Goal: Task Accomplishment & Management: Complete application form

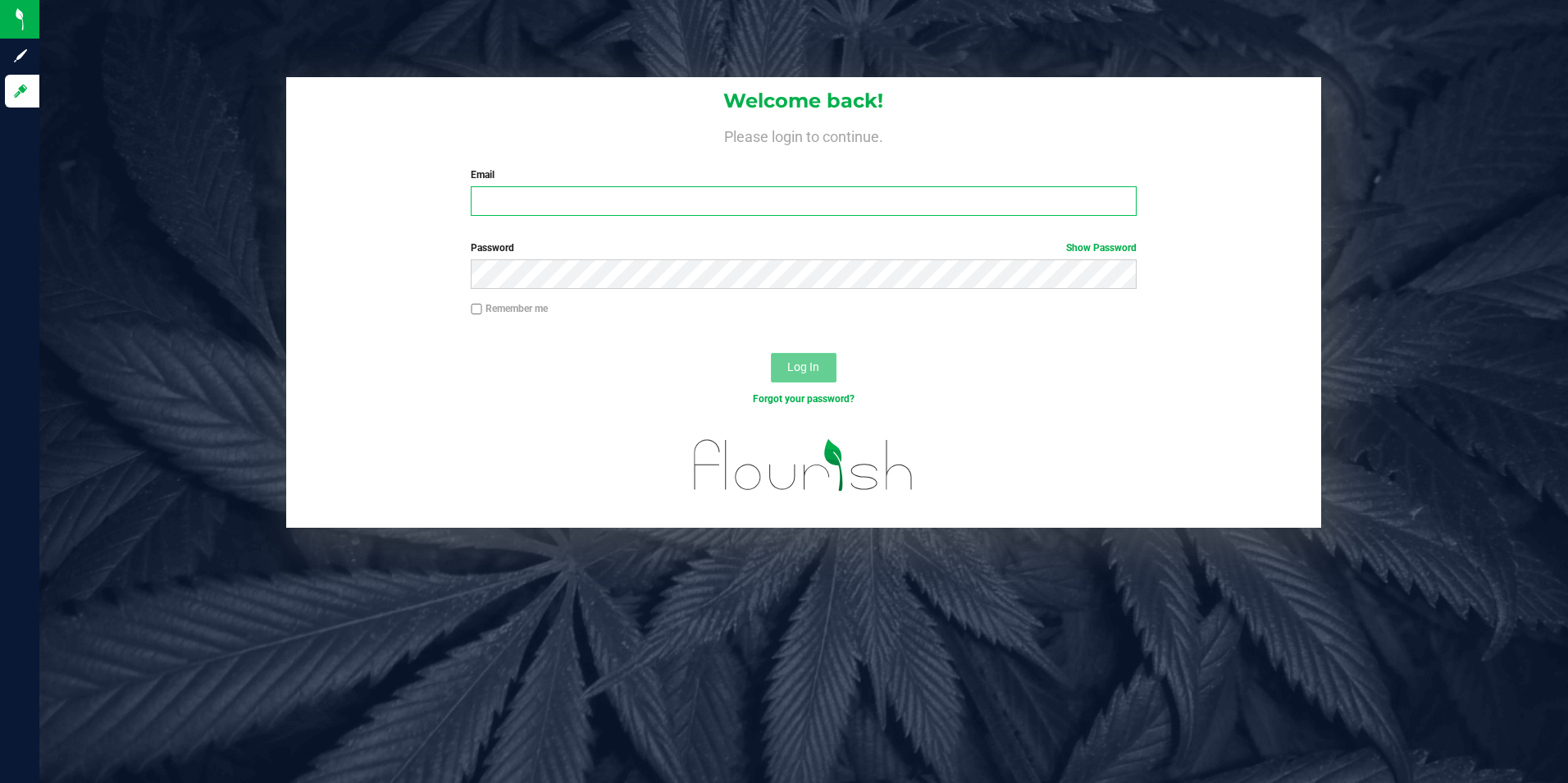
type input "[PERSON_NAME][EMAIL_ADDRESS][DOMAIN_NAME]"
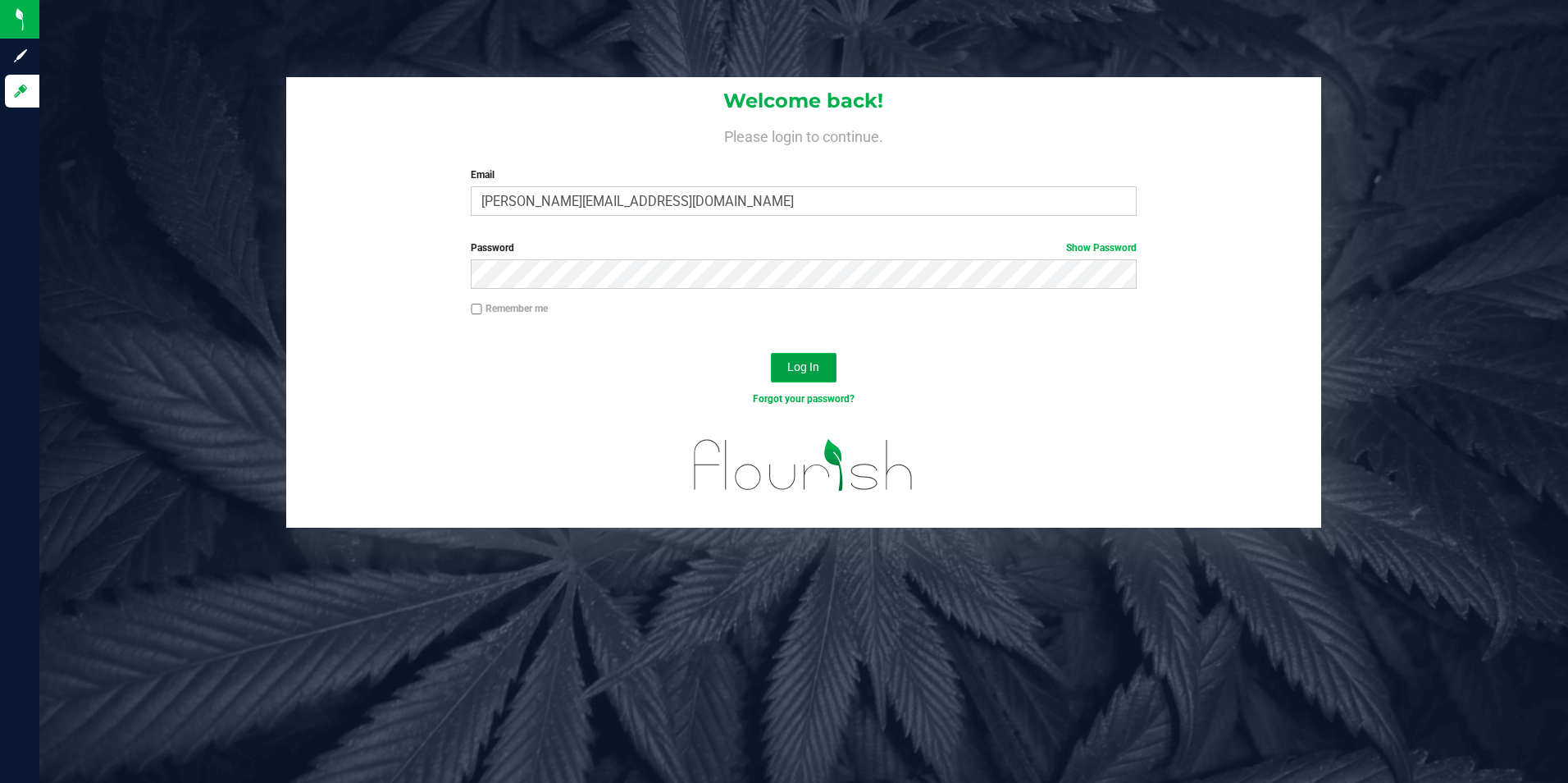
click at [800, 371] on span "Log In" at bounding box center [803, 367] width 32 height 13
click at [771, 353] on button "Log In" at bounding box center [803, 367] width 66 height 29
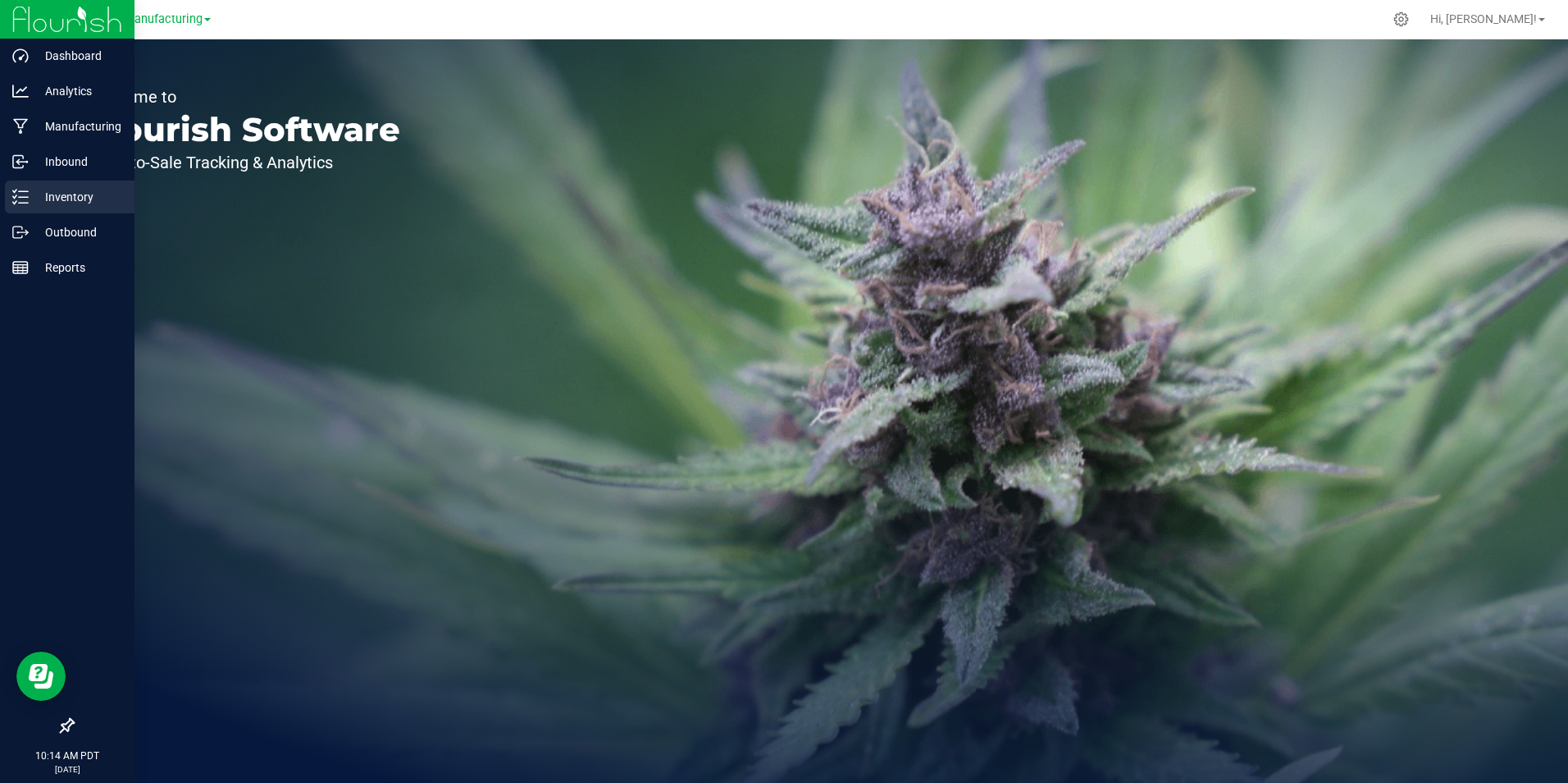
click at [79, 211] on div "Inventory" at bounding box center [69, 197] width 129 height 33
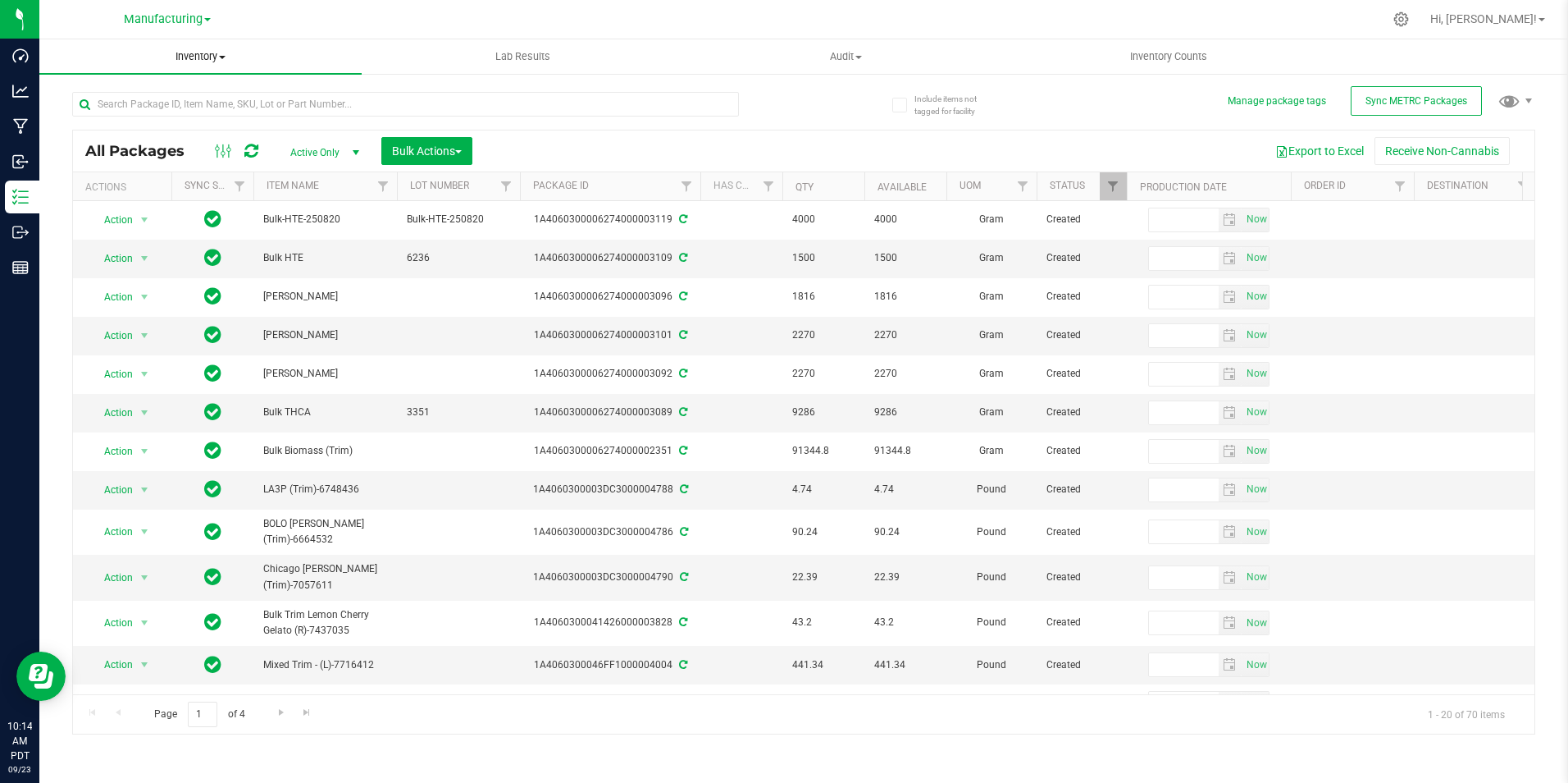
click at [223, 57] on span at bounding box center [222, 57] width 7 height 3
click at [1103, 20] on div at bounding box center [838, 19] width 1089 height 32
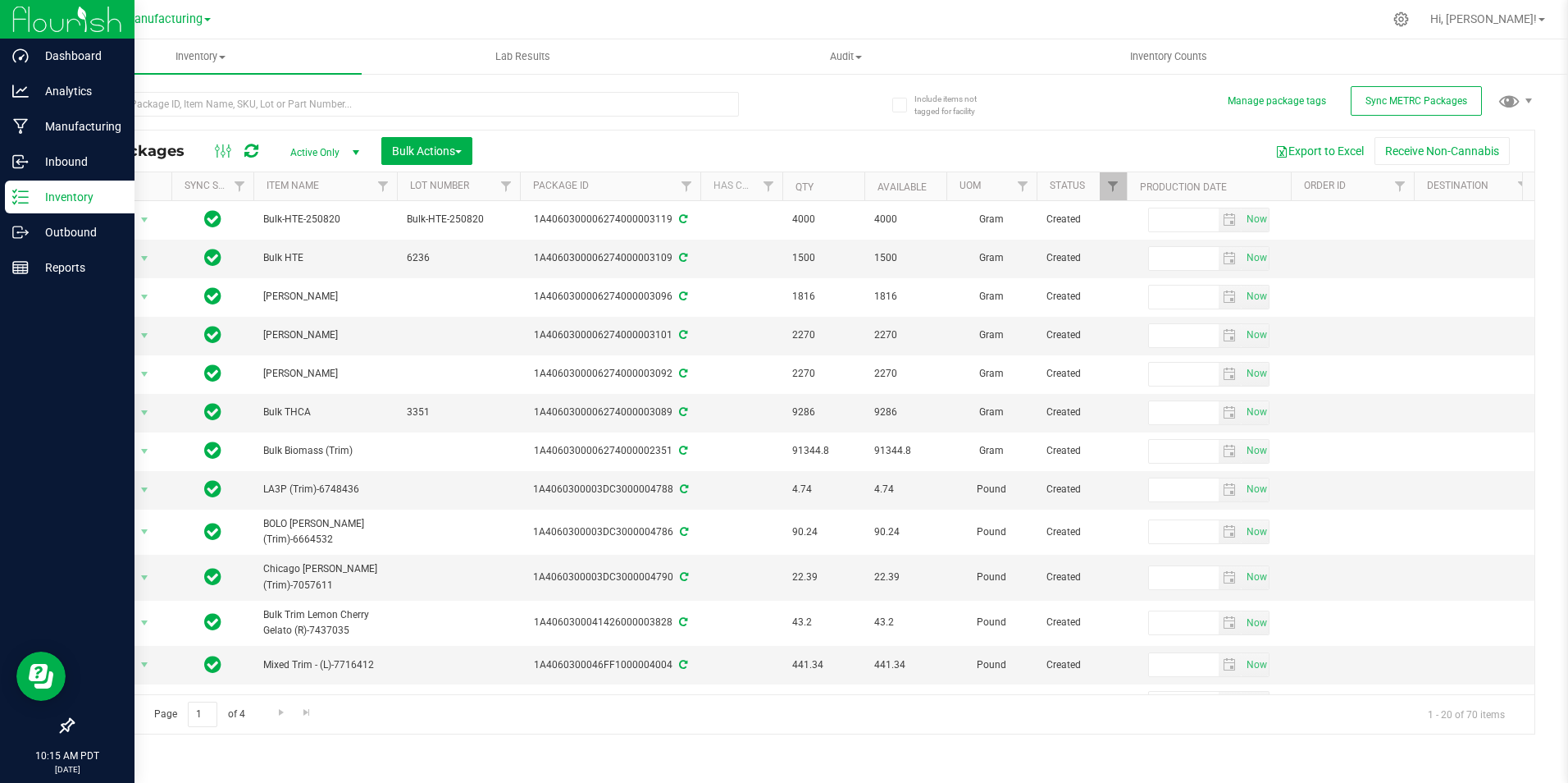
click at [45, 201] on p "Inventory" at bounding box center [78, 197] width 99 height 20
click at [45, 124] on p "Manufacturing" at bounding box center [78, 126] width 99 height 20
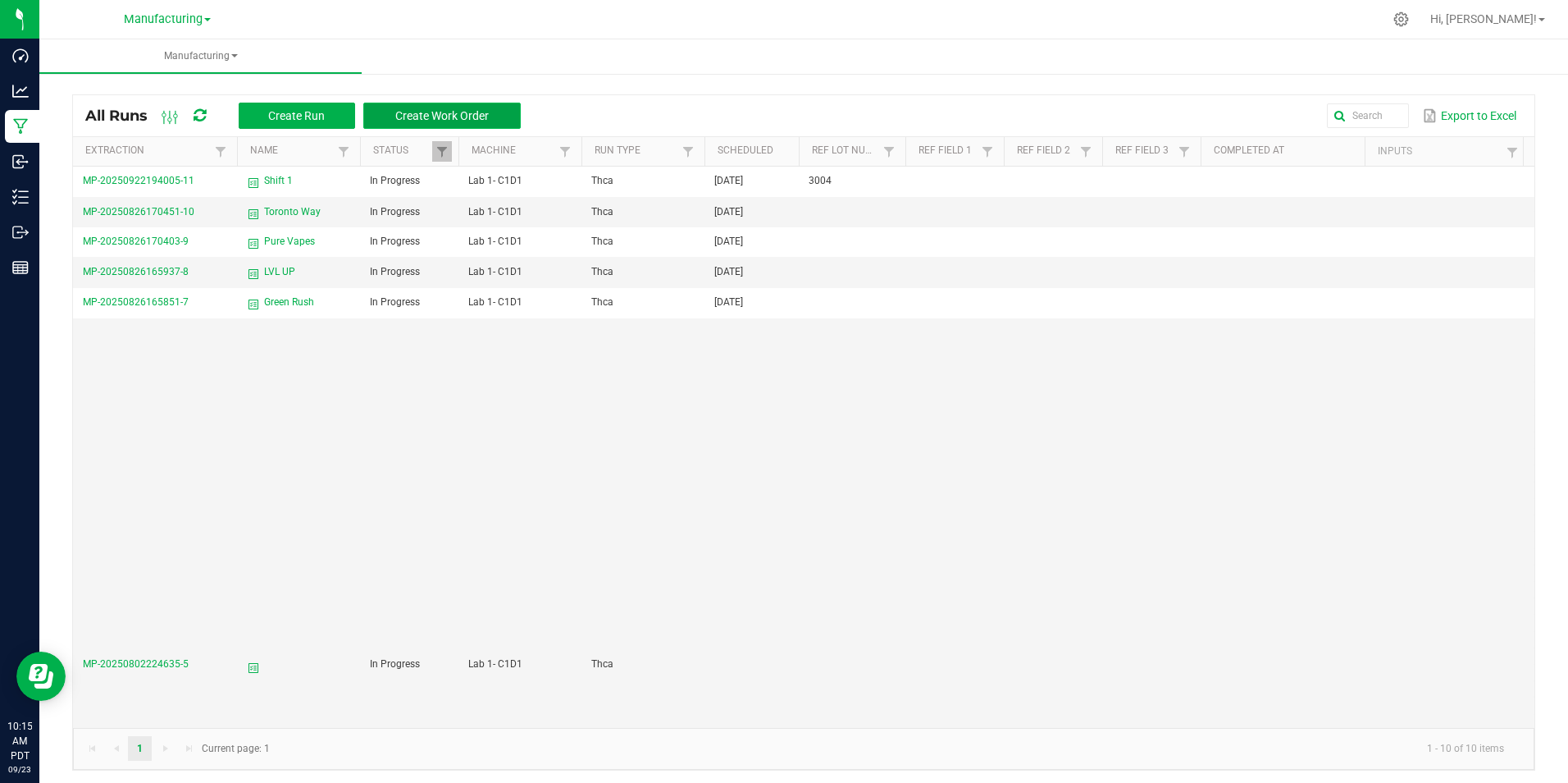
click at [463, 117] on span "Create Work Order" at bounding box center [442, 116] width 93 height 13
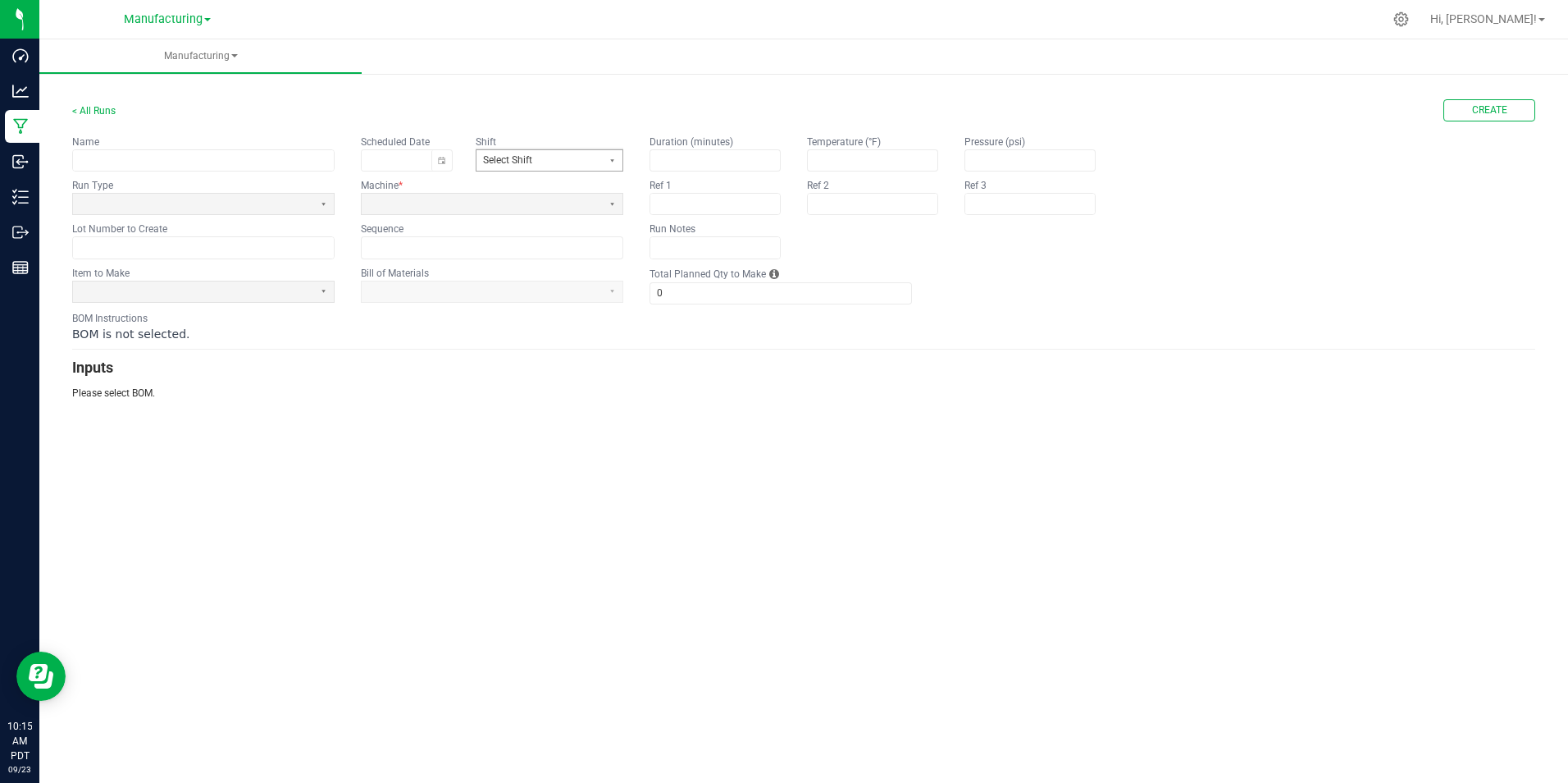
click at [538, 161] on span "Select Shift" at bounding box center [539, 160] width 112 height 14
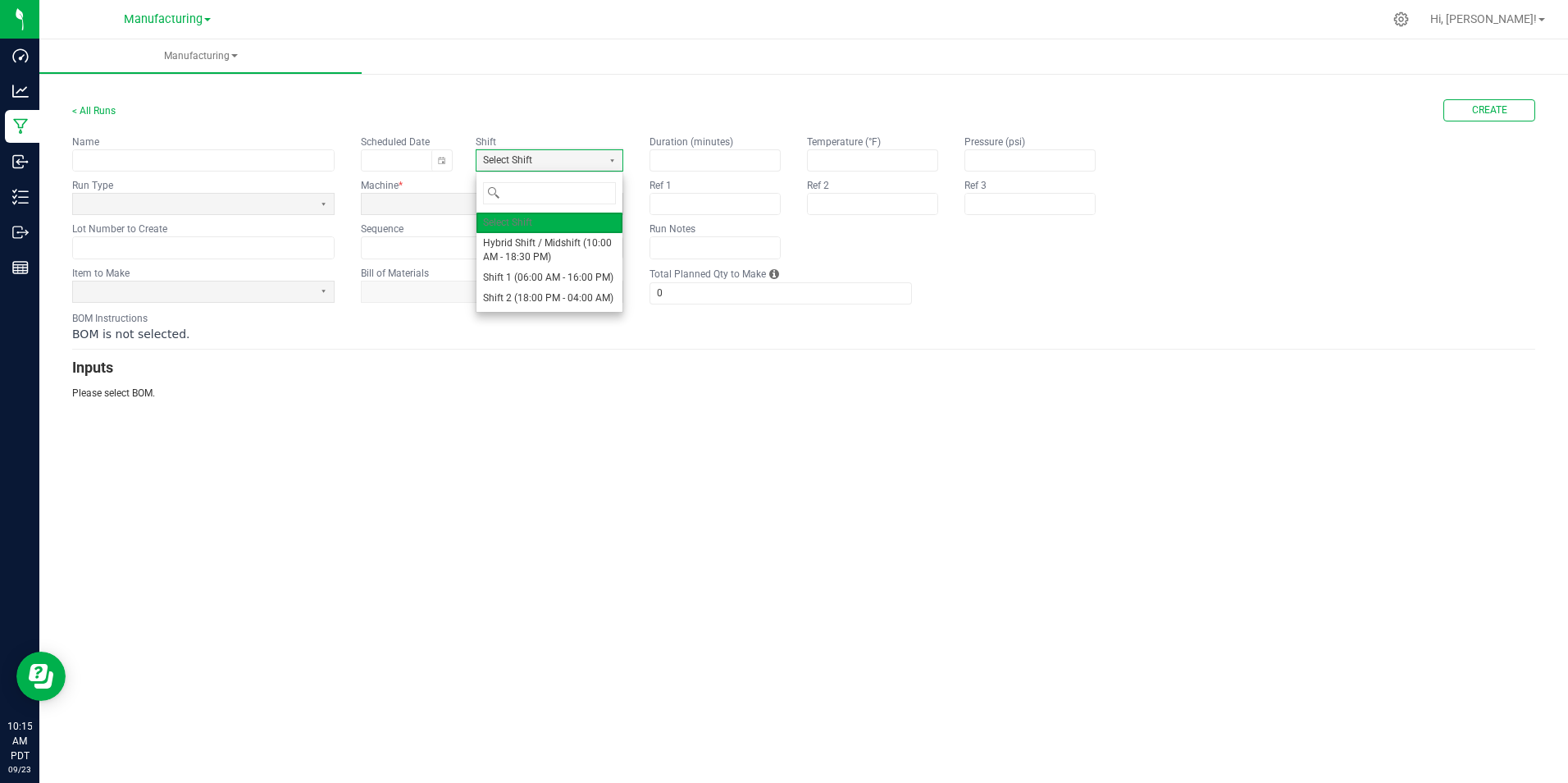
click at [478, 433] on div "Manufacturing < All Runs Create Name Scheduled Date Shift Select Shift Run Type…" at bounding box center [803, 411] width 1529 height 743
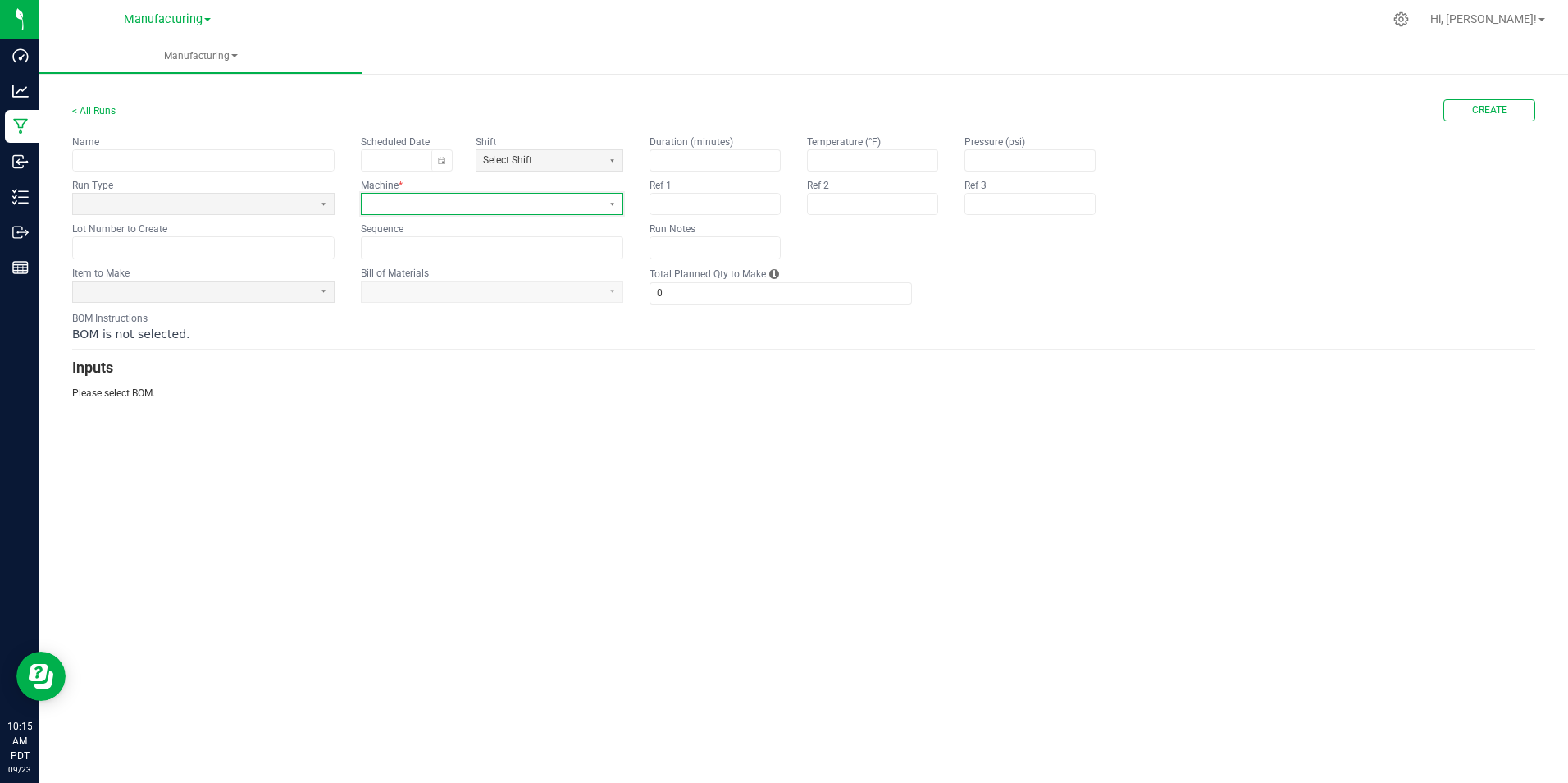
click at [491, 197] on span at bounding box center [482, 203] width 227 height 14
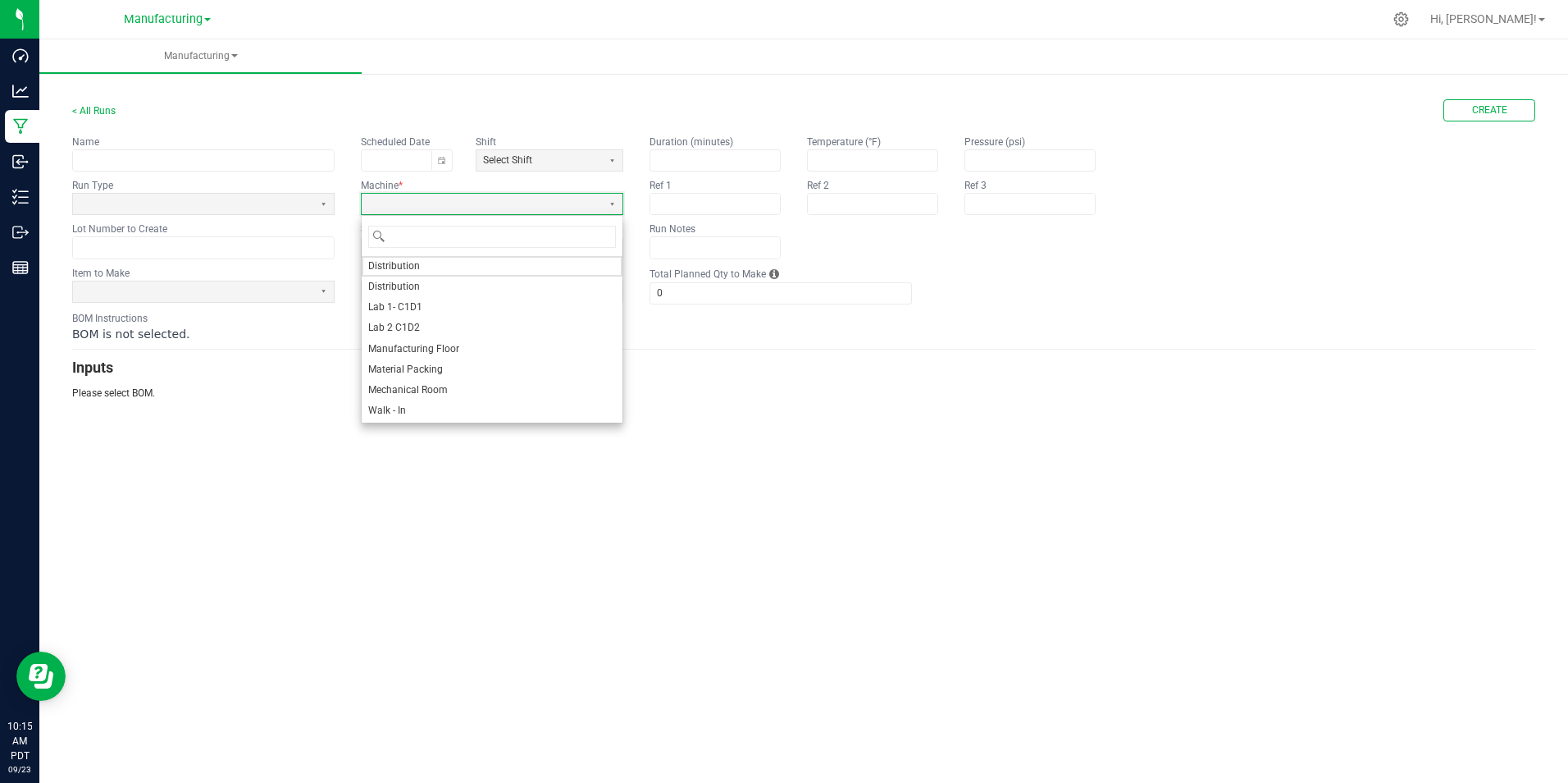
drag, startPoint x: 448, startPoint y: 616, endPoint x: 441, endPoint y: 559, distance: 57.4
click at [453, 605] on div "Manufacturing < All Runs Create Name Scheduled Date Shift Select Shift Run Type…" at bounding box center [803, 411] width 1529 height 743
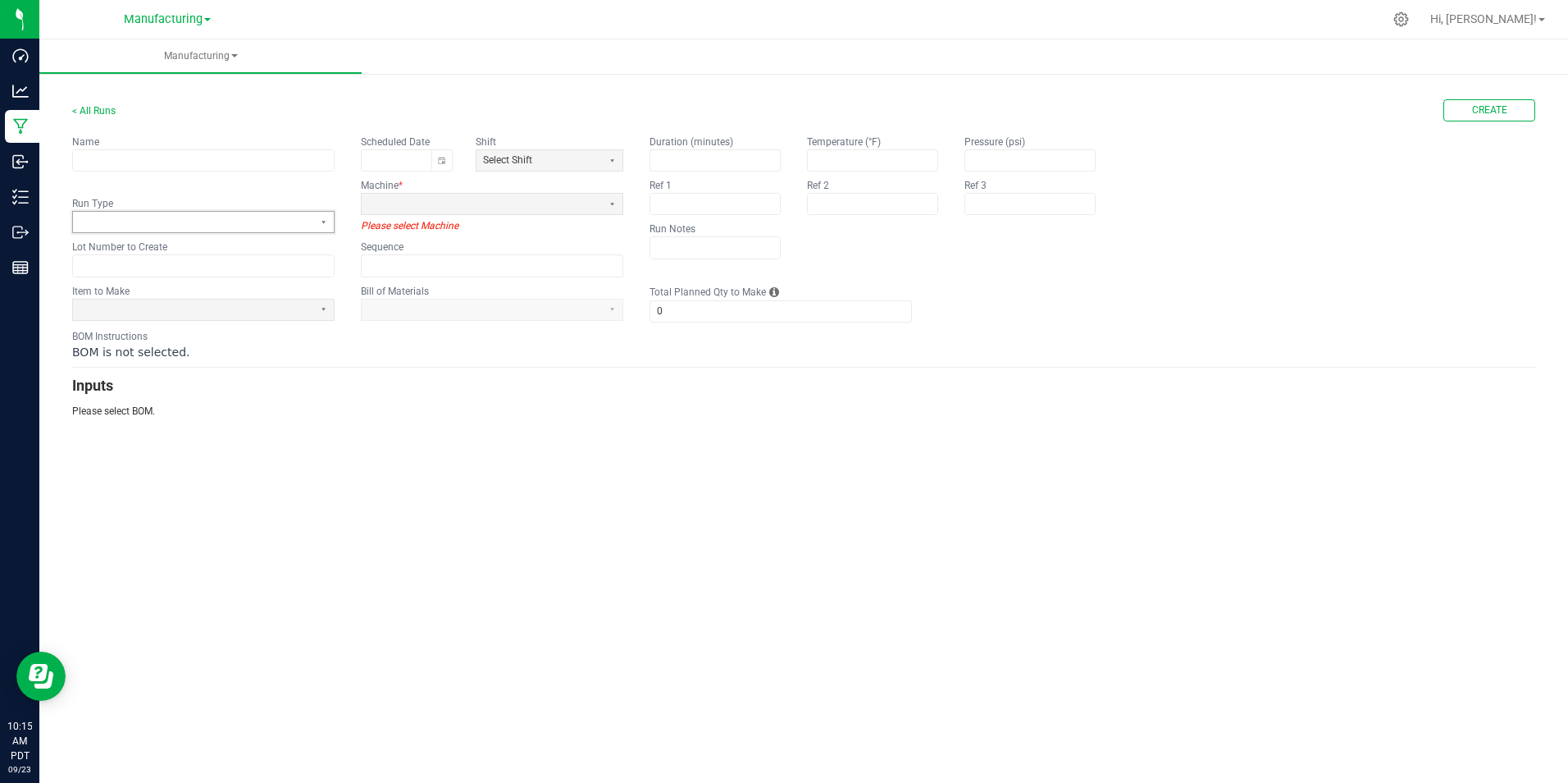
click at [183, 220] on span at bounding box center [193, 221] width 227 height 14
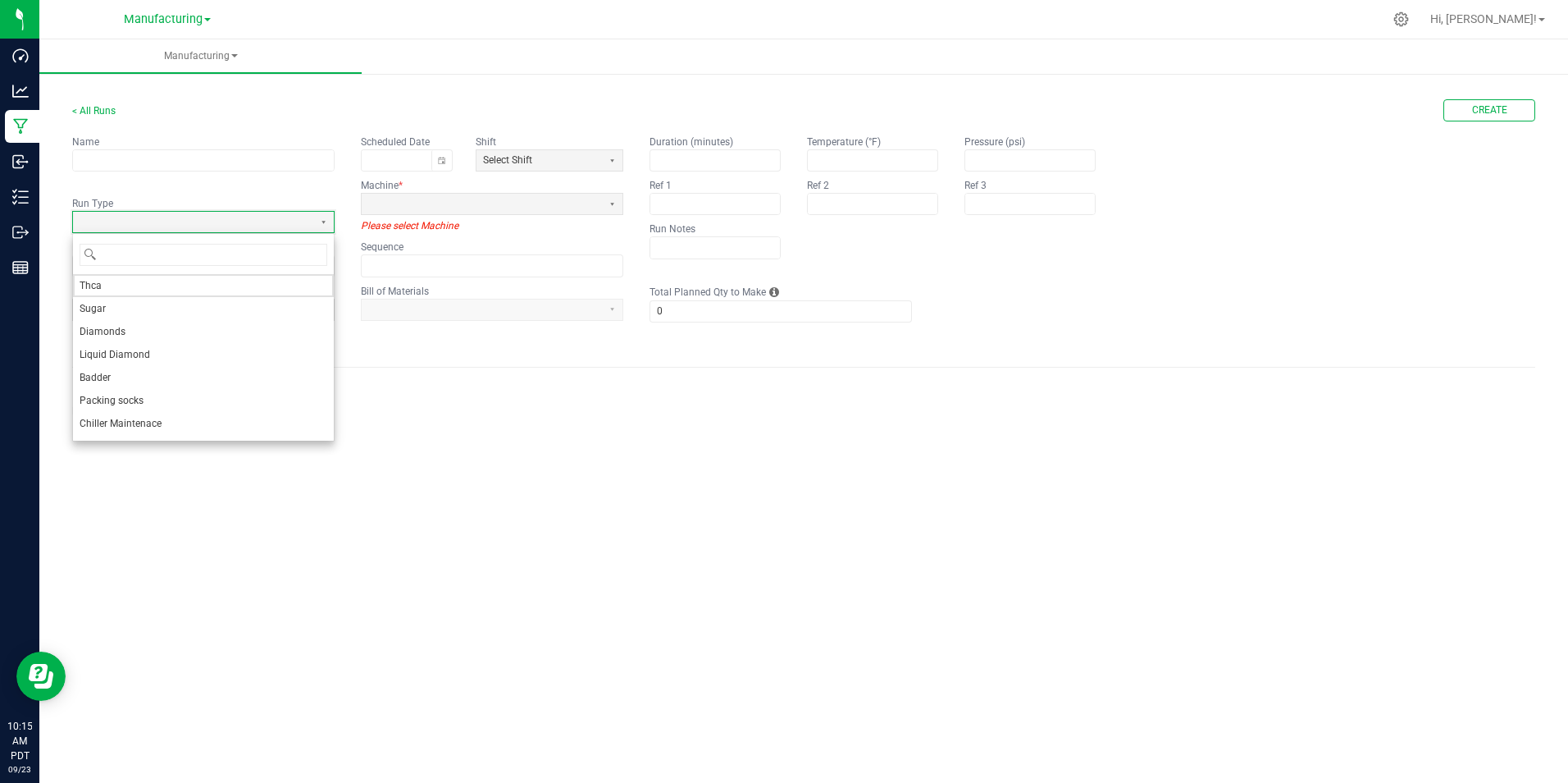
drag, startPoint x: 683, startPoint y: 629, endPoint x: 633, endPoint y: 599, distance: 58.3
click at [670, 616] on div "Manufacturing < All Runs Create Name Scheduled Date Shift Select Shift Run Type…" at bounding box center [803, 411] width 1529 height 743
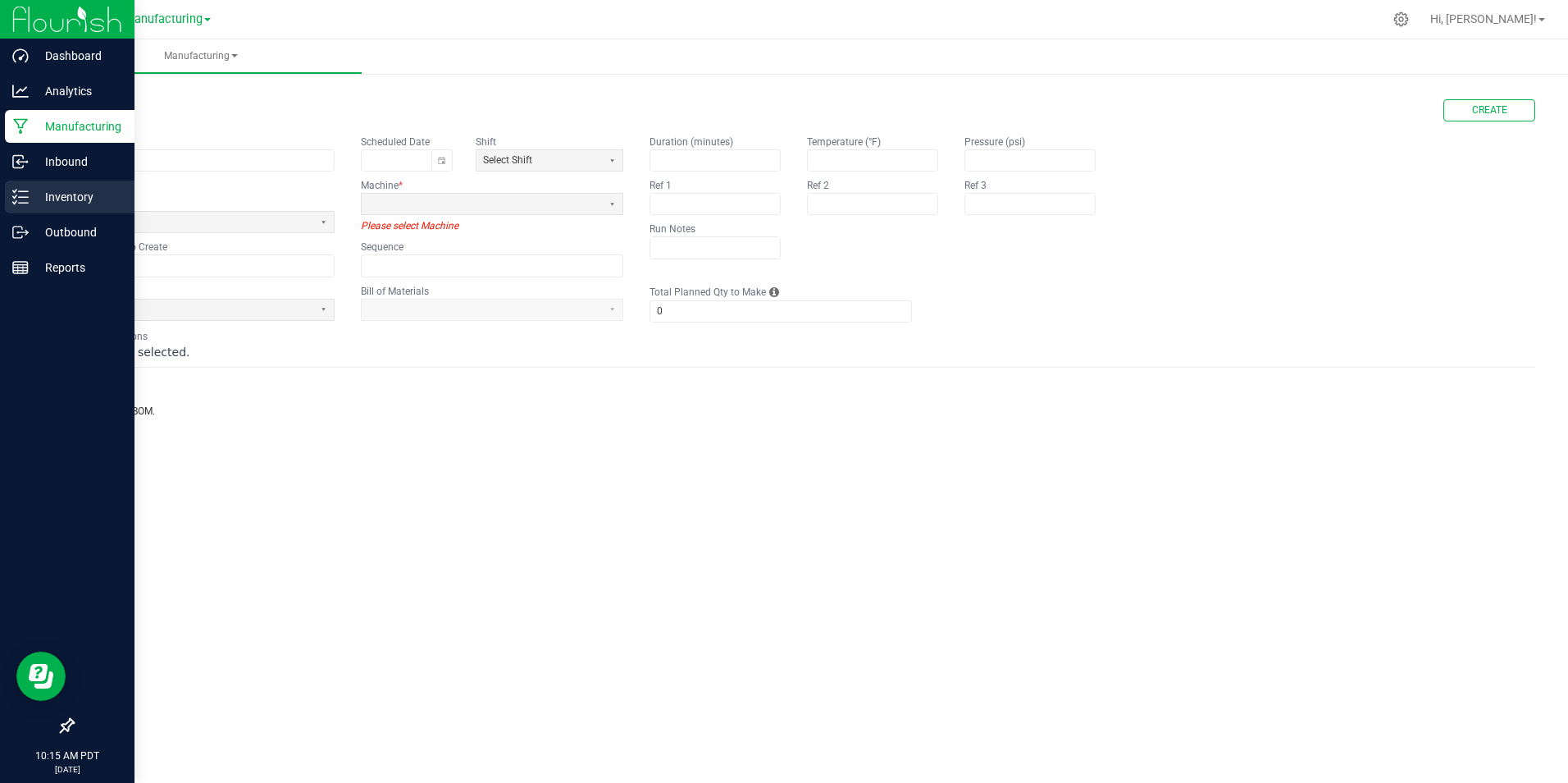
click at [35, 197] on p "Inventory" at bounding box center [78, 197] width 99 height 20
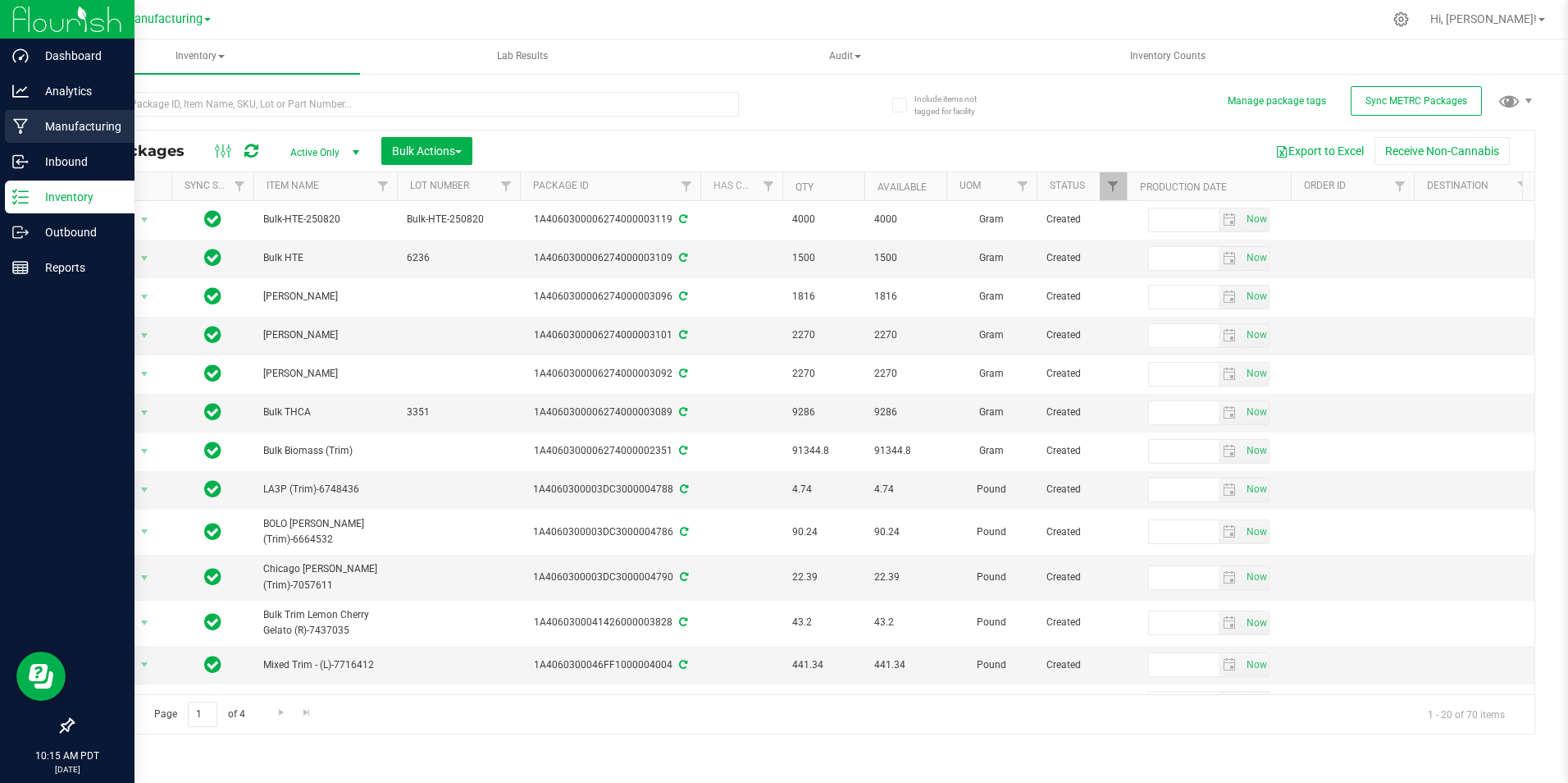
click at [81, 120] on p "Manufacturing" at bounding box center [78, 126] width 99 height 20
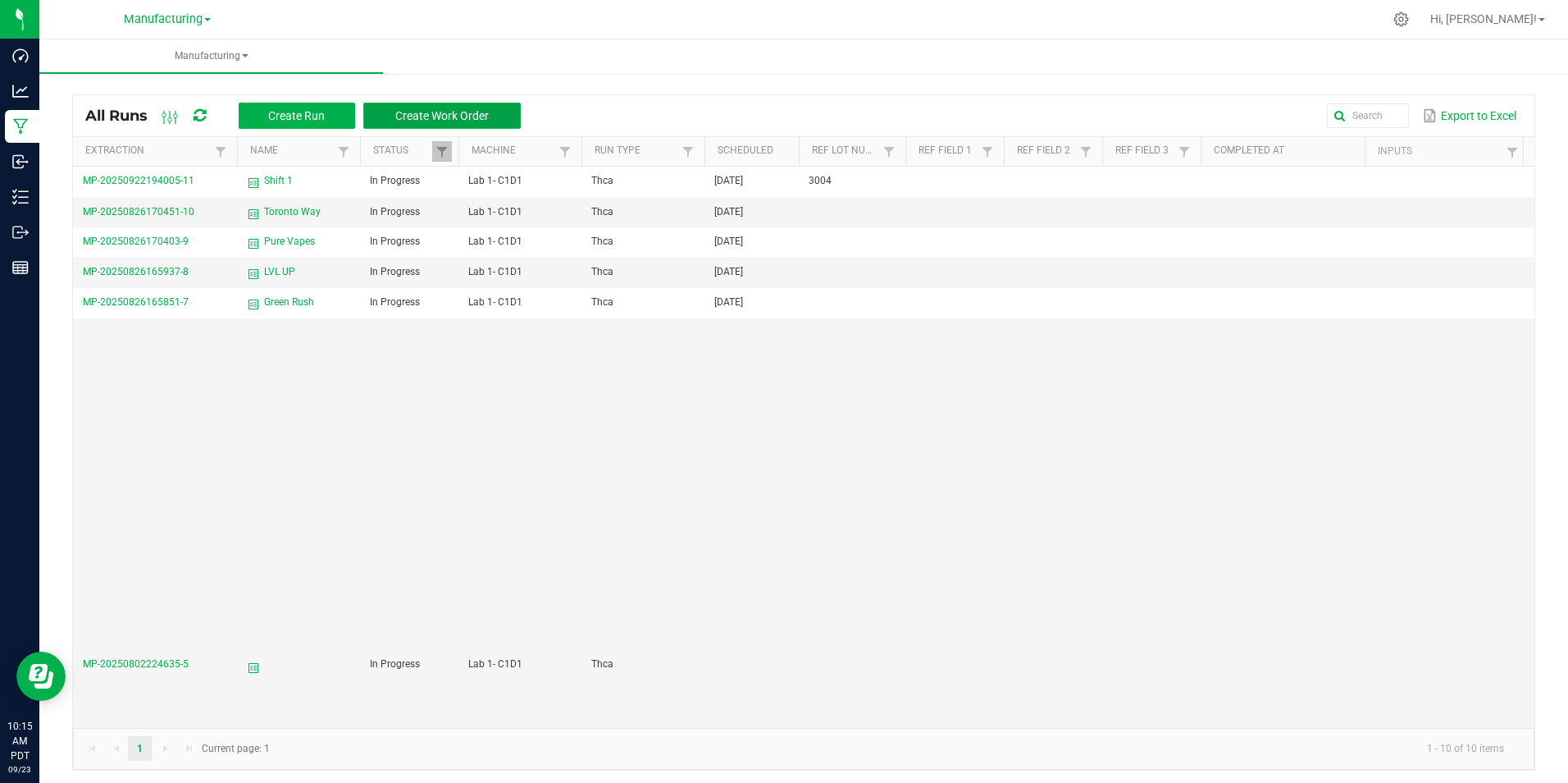
click at [426, 116] on span "Create Work Order" at bounding box center [442, 116] width 93 height 13
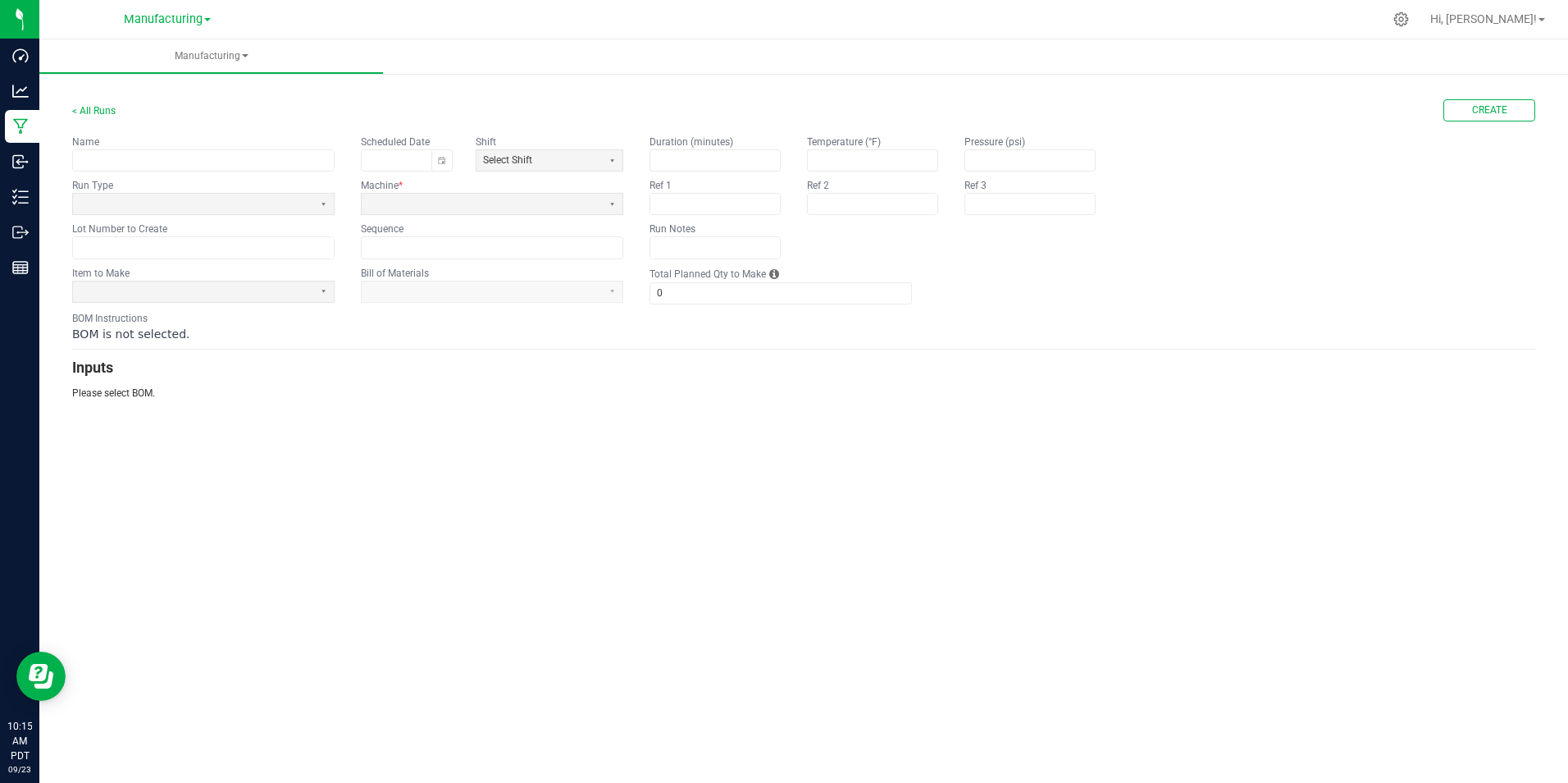
click at [141, 405] on div "< All Runs Create Name Scheduled Date Shift Select Shift Run Type Machine * Lot…" at bounding box center [803, 242] width 1529 height 347
click at [133, 392] on p "Please select BOM." at bounding box center [803, 393] width 1464 height 15
drag, startPoint x: 114, startPoint y: 358, endPoint x: 520, endPoint y: 362, distance: 406.0
click at [117, 359] on h3 "Inputs" at bounding box center [803, 368] width 1464 height 23
click at [520, 362] on h3 "Inputs" at bounding box center [803, 368] width 1464 height 23
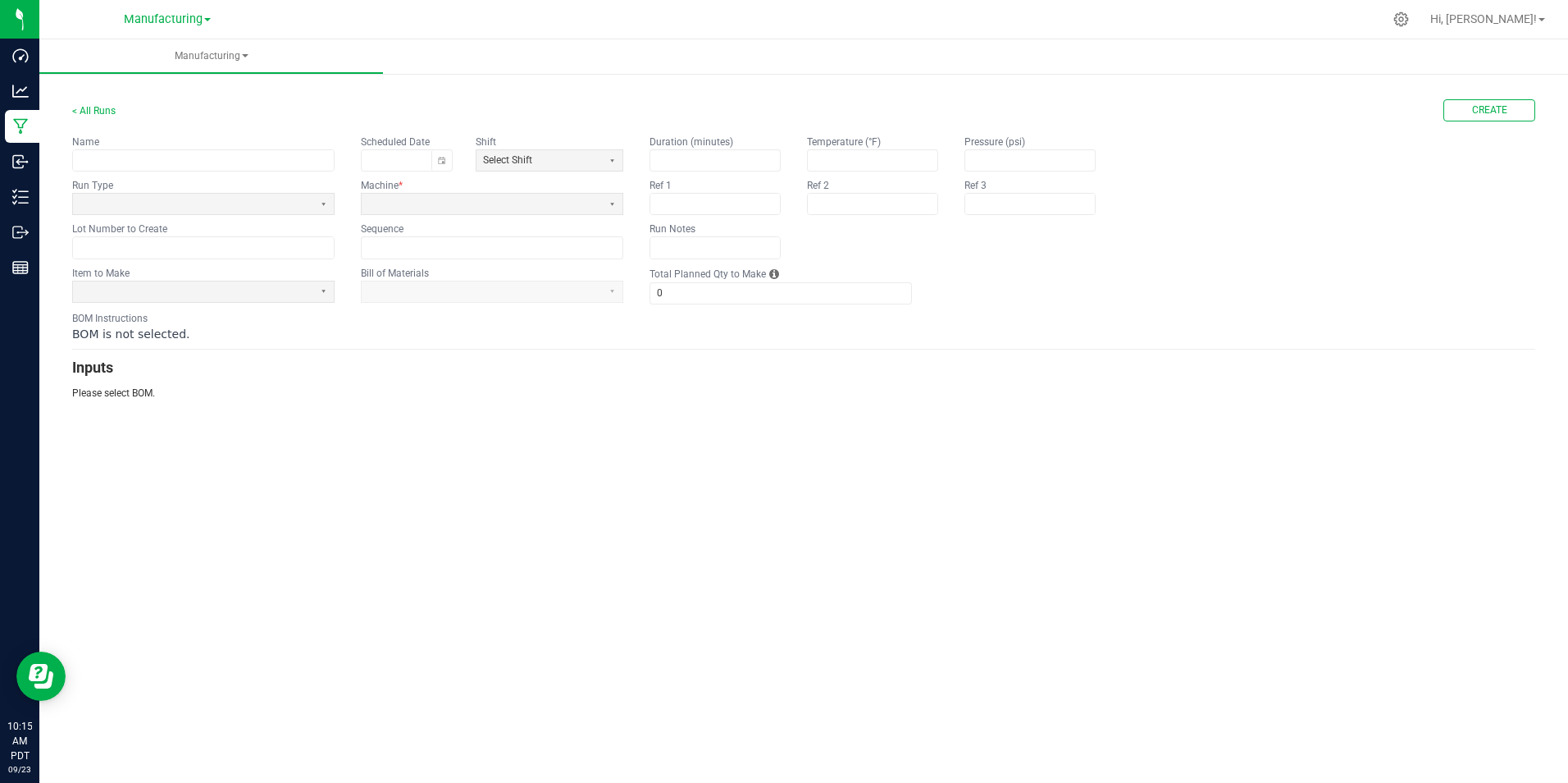
click at [443, 299] on app-dropdownlist-async at bounding box center [492, 291] width 262 height 22
click at [237, 152] on input "text" at bounding box center [203, 161] width 261 height 21
click at [387, 241] on input at bounding box center [492, 248] width 261 height 21
click at [415, 250] on input at bounding box center [492, 248] width 261 height 21
click at [739, 244] on input "text" at bounding box center [715, 248] width 129 height 21
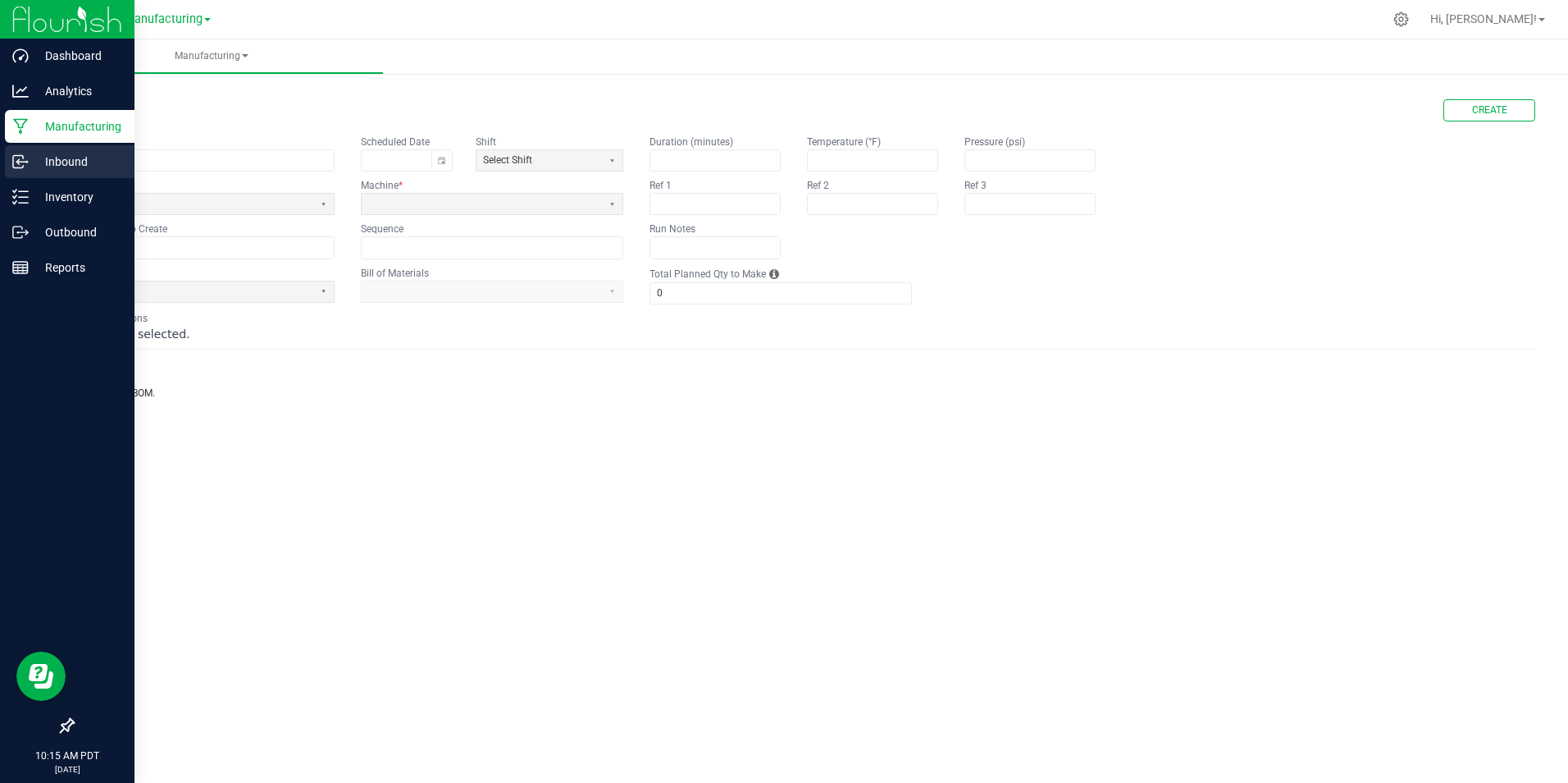
click at [48, 154] on p "Inbound" at bounding box center [78, 162] width 99 height 20
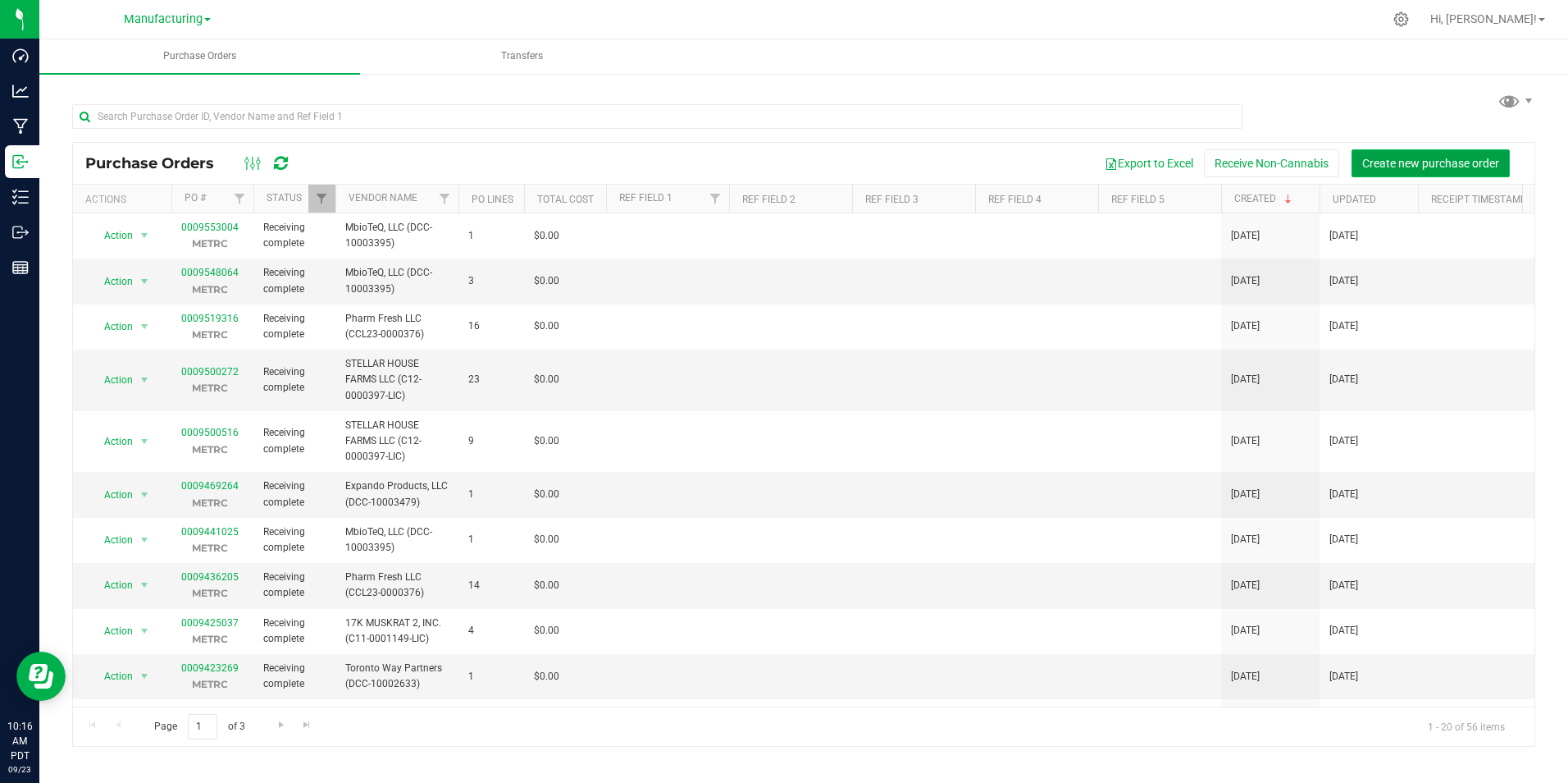
click at [1387, 167] on span "Create new purchase order" at bounding box center [1430, 163] width 137 height 13
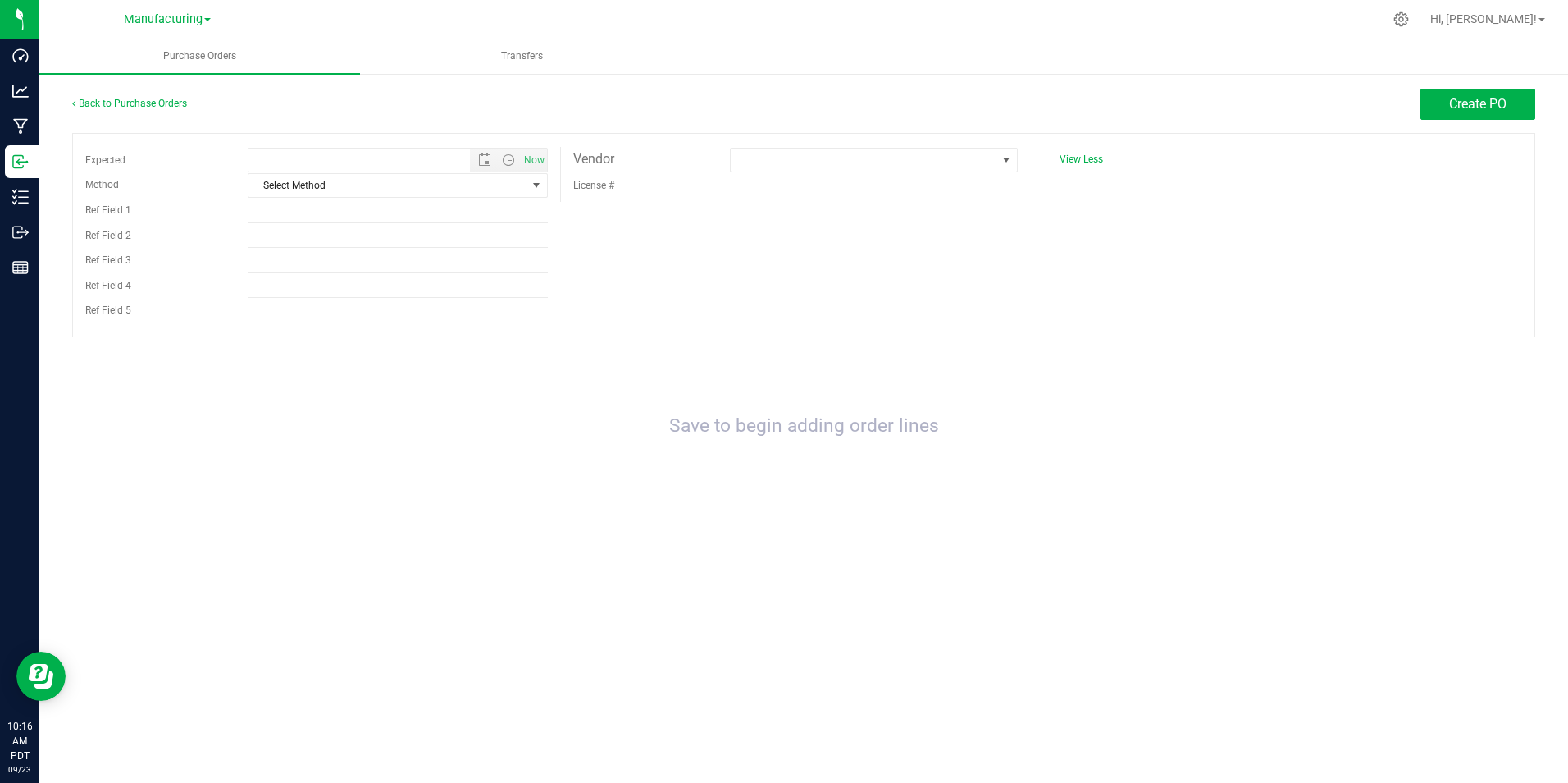
type input "[DATE] 10:16 AM"
click at [304, 174] on span "Select Method" at bounding box center [387, 185] width 278 height 23
click at [279, 436] on div "Save to begin adding order lines" at bounding box center [803, 426] width 1464 height 145
click at [638, 153] on div "Vendor" at bounding box center [639, 160] width 157 height 25
click at [640, 190] on div "License #" at bounding box center [639, 184] width 157 height 26
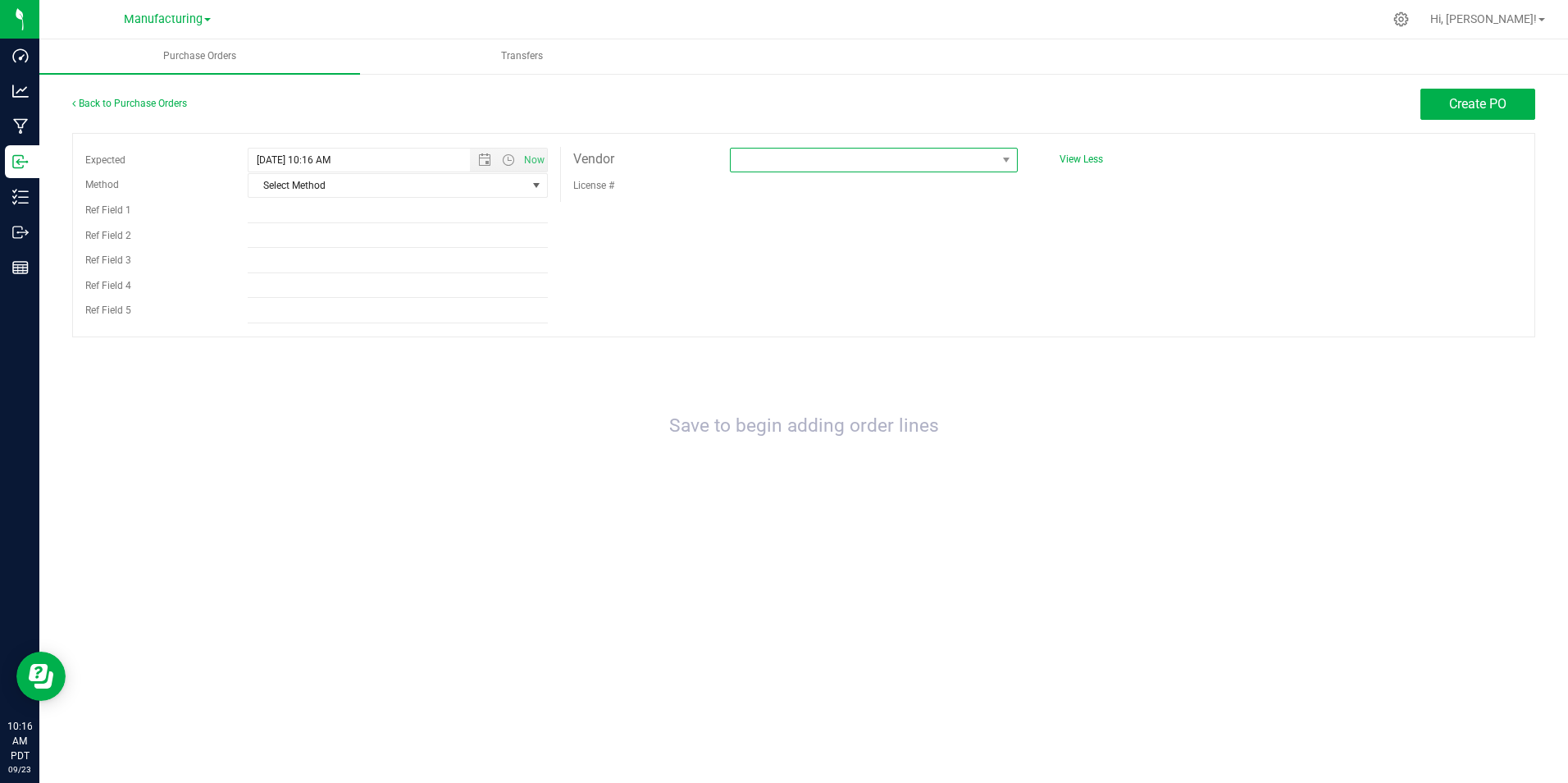
click at [915, 165] on span at bounding box center [863, 160] width 266 height 23
click at [293, 404] on div "Save to begin adding order lines" at bounding box center [803, 426] width 1464 height 145
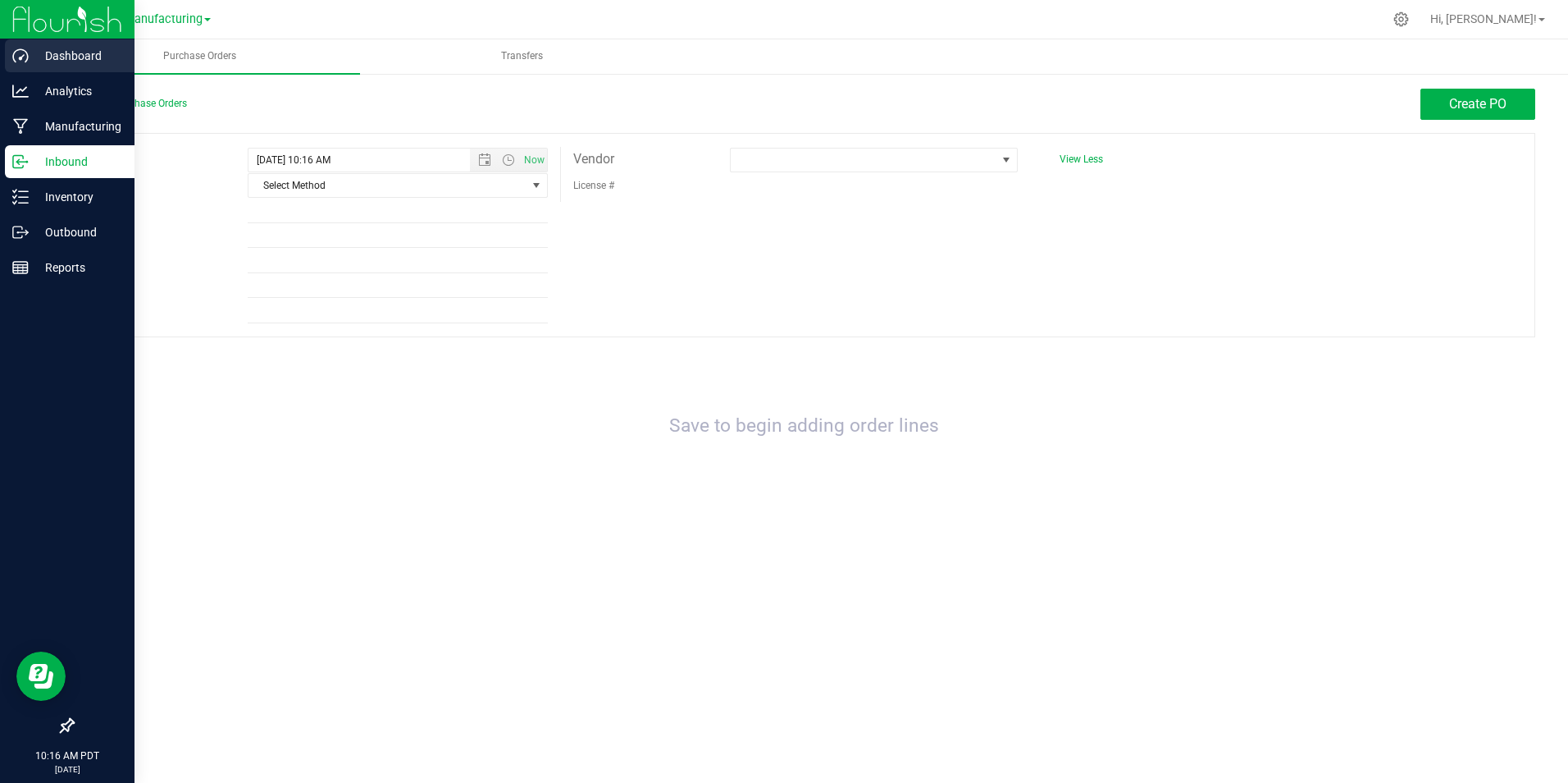
click at [43, 53] on p "Dashboard" at bounding box center [78, 55] width 99 height 20
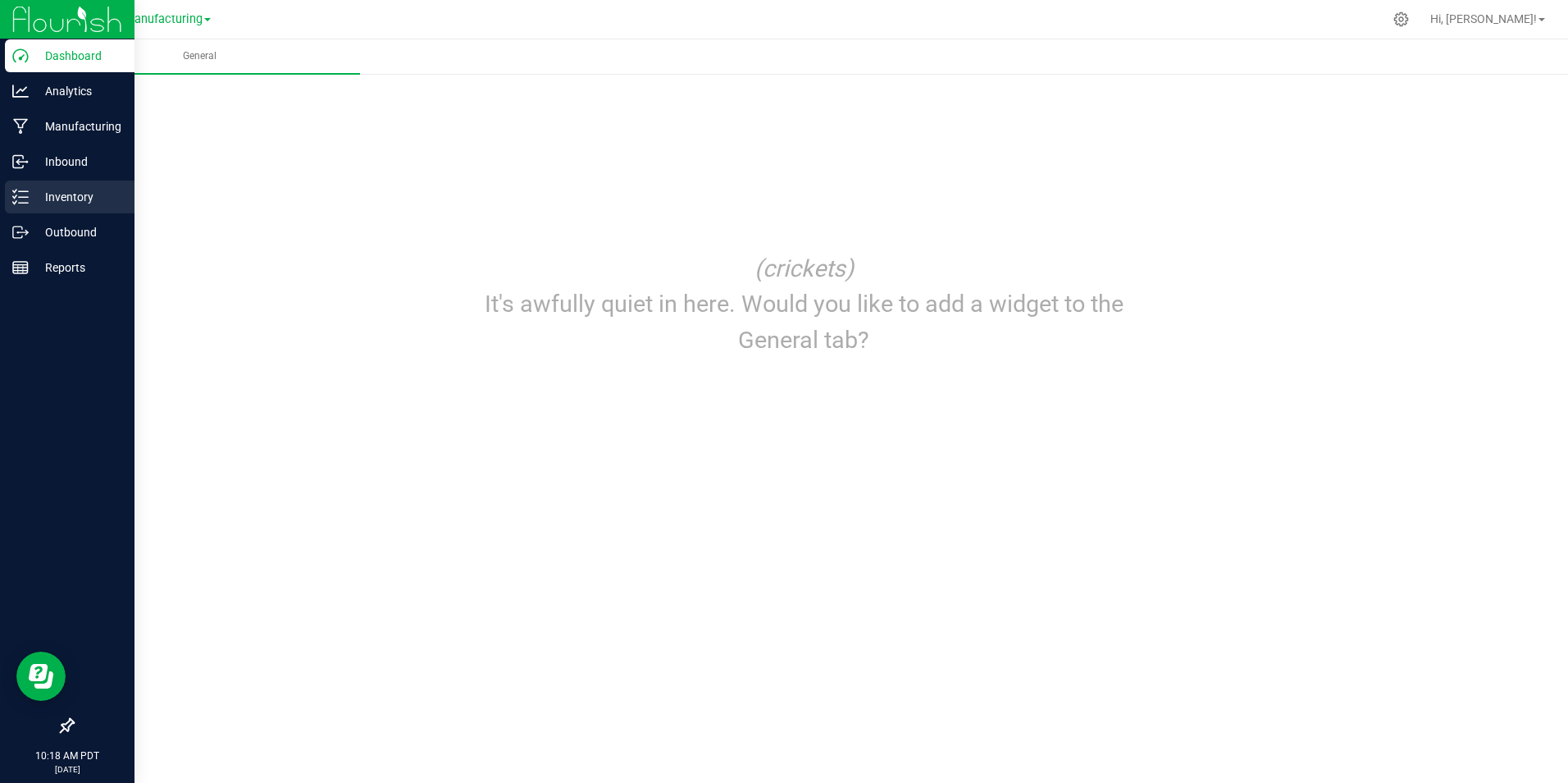
click at [69, 201] on p "Inventory" at bounding box center [78, 197] width 99 height 20
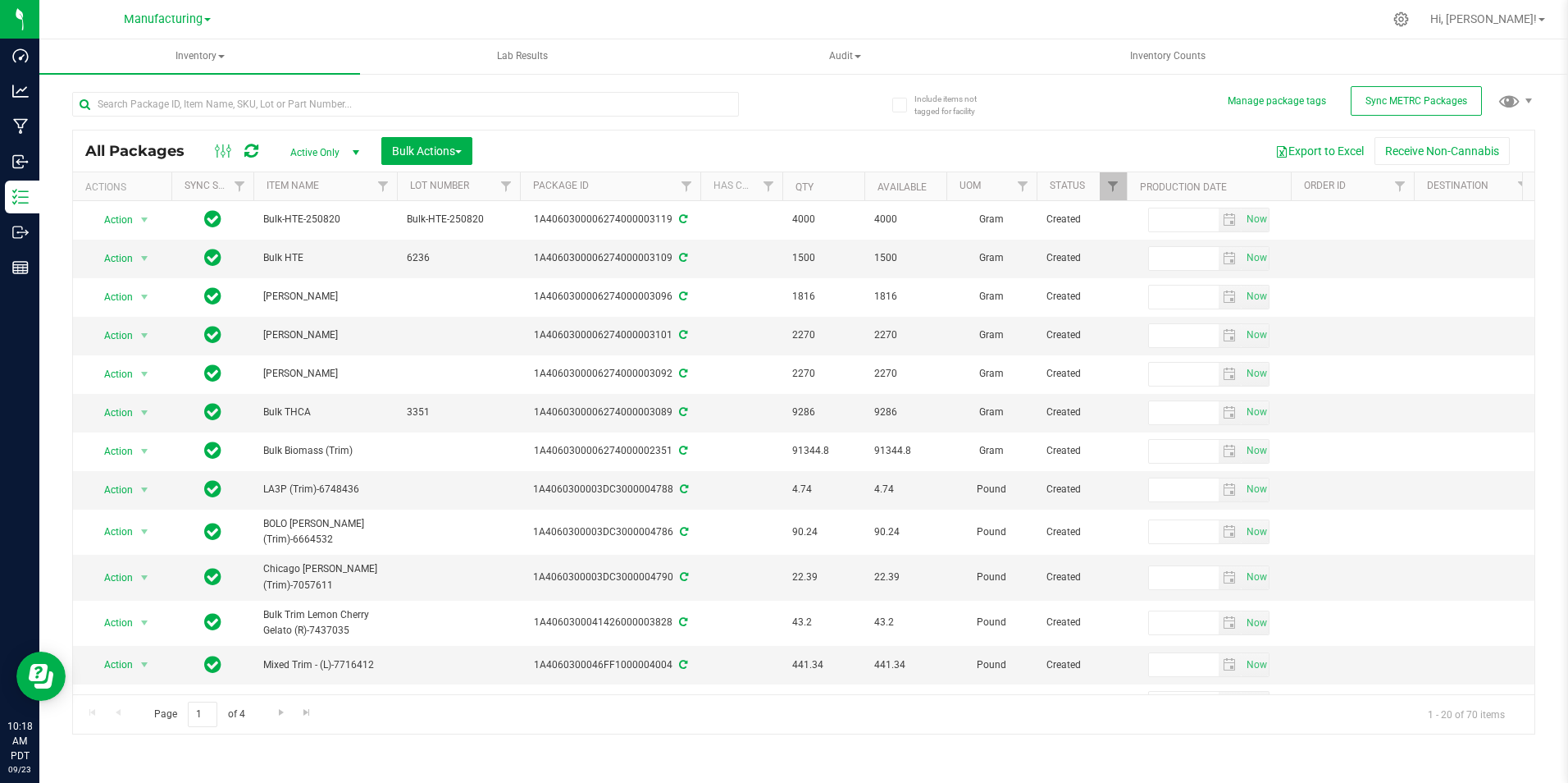
click at [205, 15] on link "Manufacturing" at bounding box center [167, 18] width 87 height 15
click at [118, 54] on link "Distribution" at bounding box center [167, 57] width 239 height 22
